Goal: Information Seeking & Learning: Learn about a topic

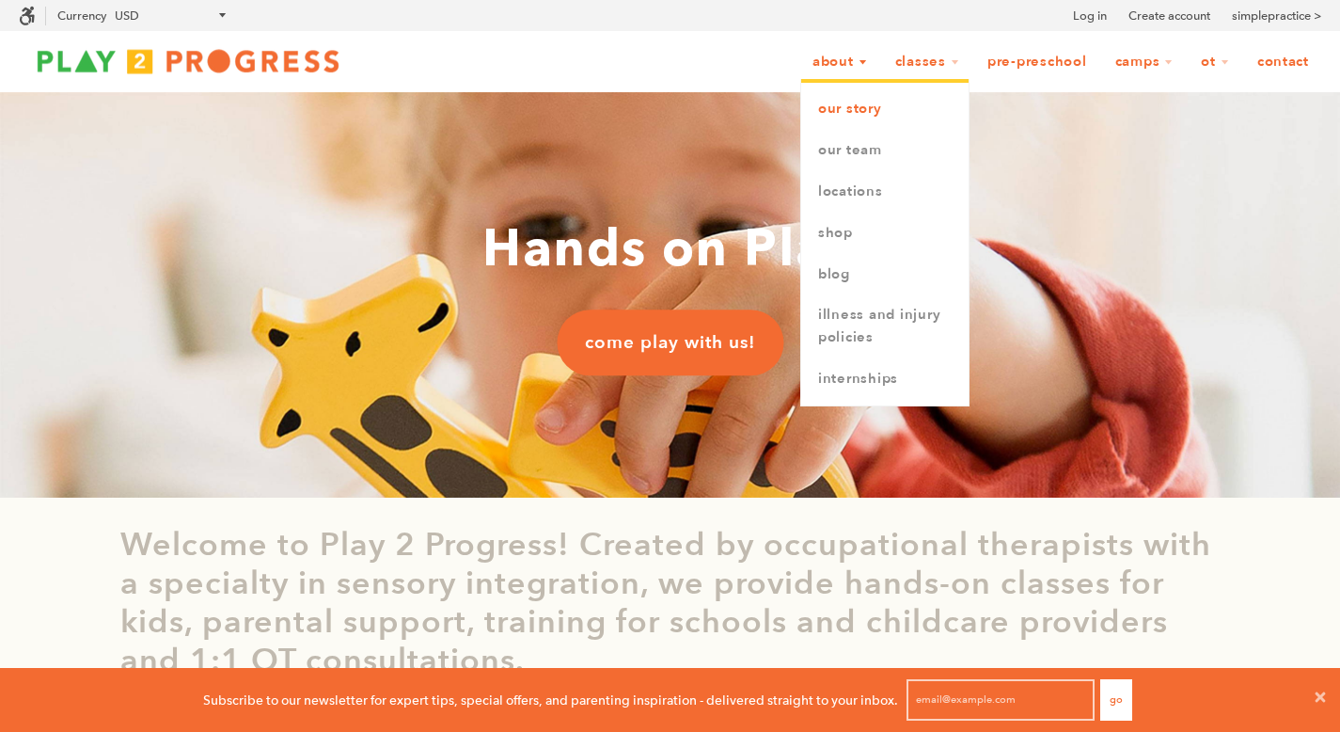
click at [839, 107] on link "Our Story" at bounding box center [884, 108] width 167 height 41
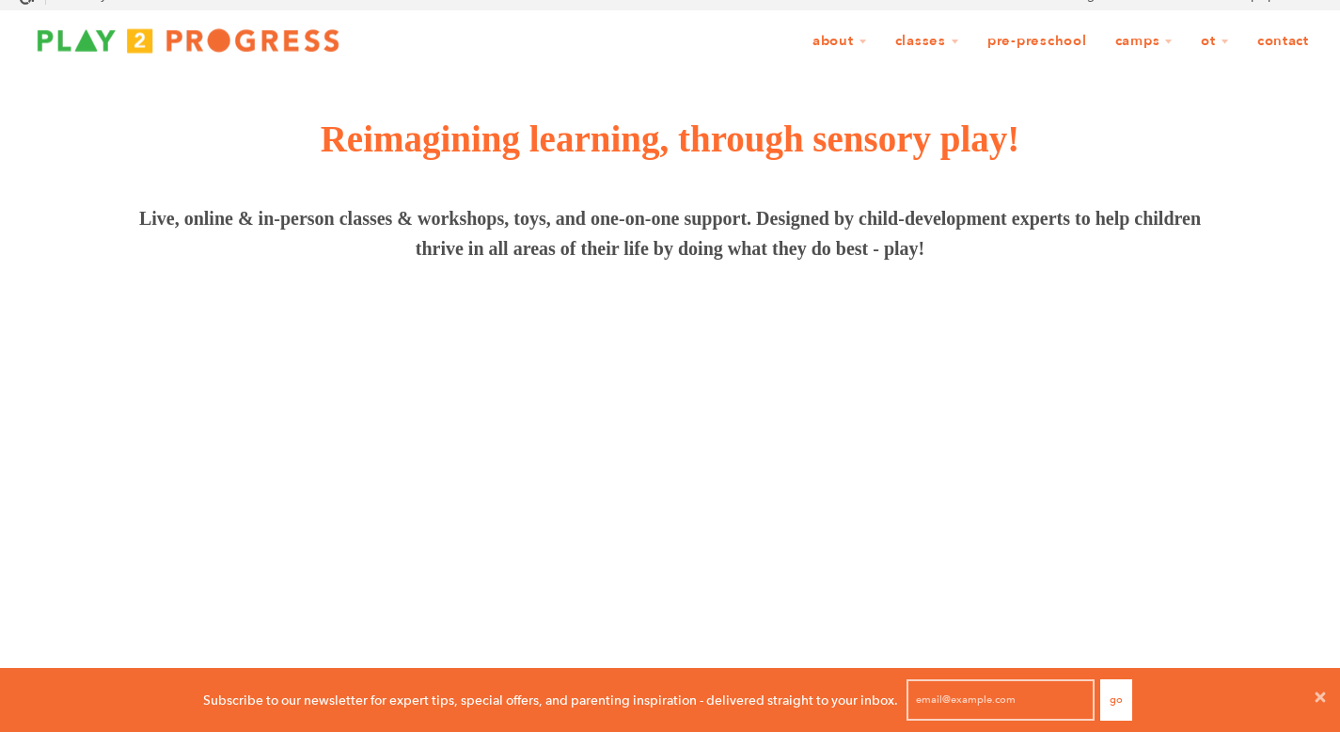
scroll to position [23, 0]
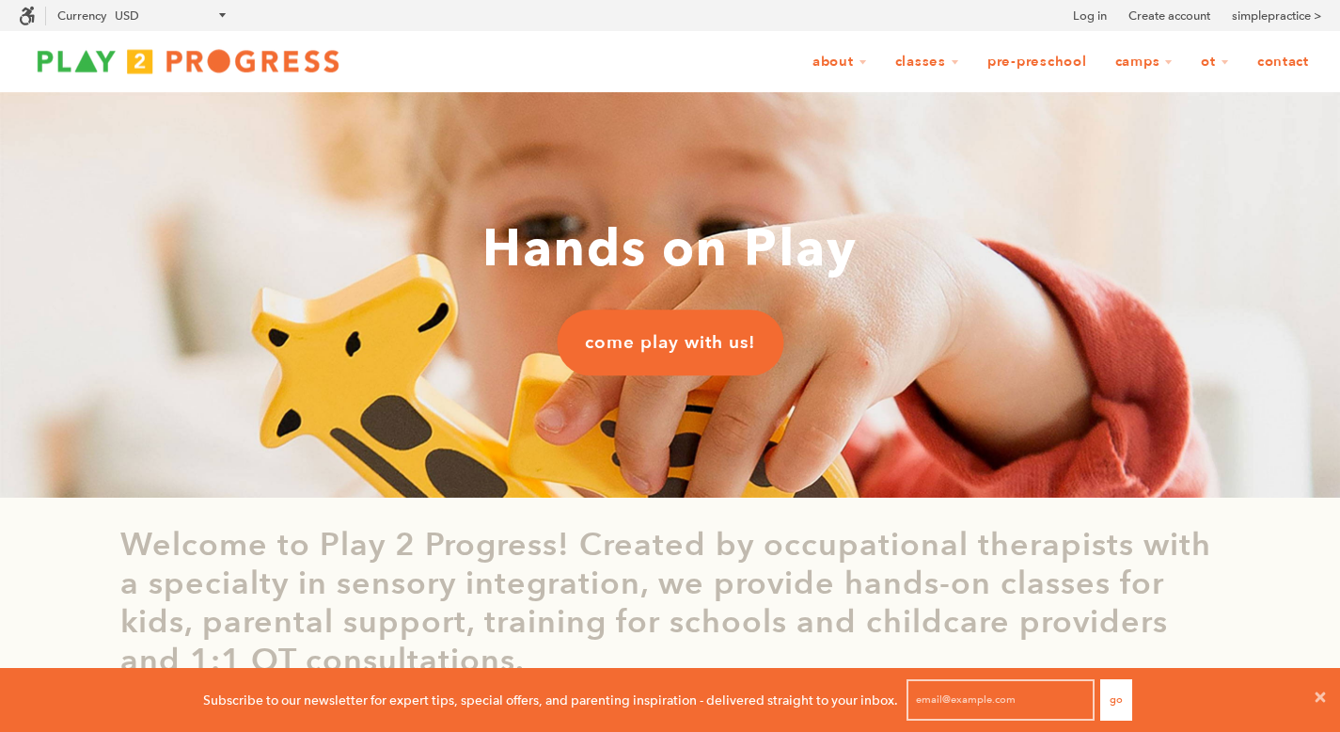
scroll to position [1, 15]
